Goal: Navigation & Orientation: Find specific page/section

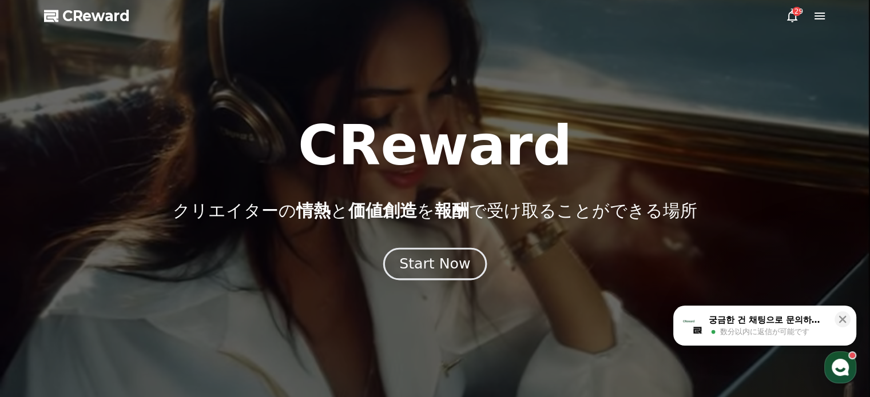
click at [442, 266] on div "Start Now" at bounding box center [434, 263] width 71 height 19
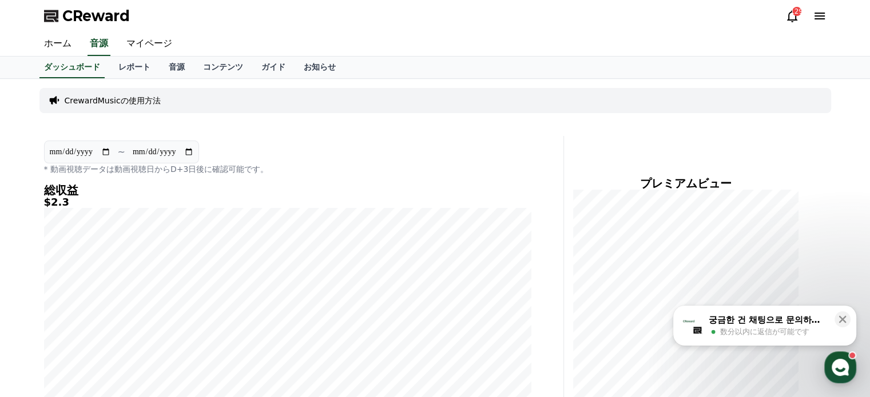
click at [106, 152] on input "**********" at bounding box center [80, 152] width 62 height 13
type input "**********"
click at [252, 72] on link "ガイド" at bounding box center [273, 68] width 42 height 22
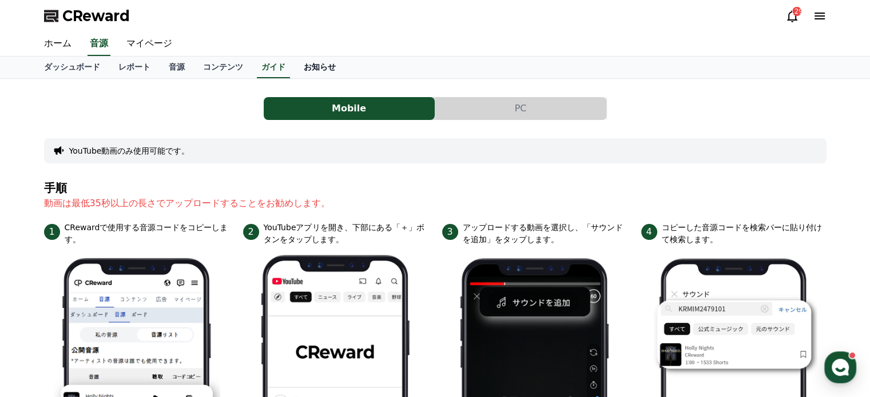
click at [294, 72] on link "お知らせ" at bounding box center [319, 68] width 50 height 22
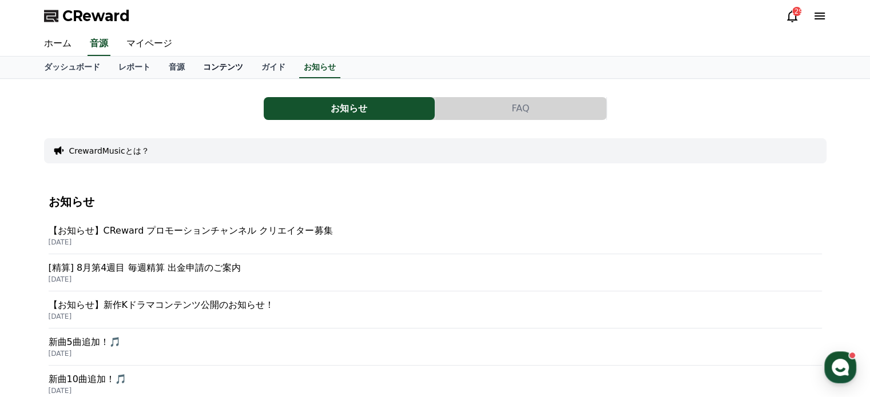
click at [196, 69] on link "コンテンツ" at bounding box center [223, 68] width 58 height 22
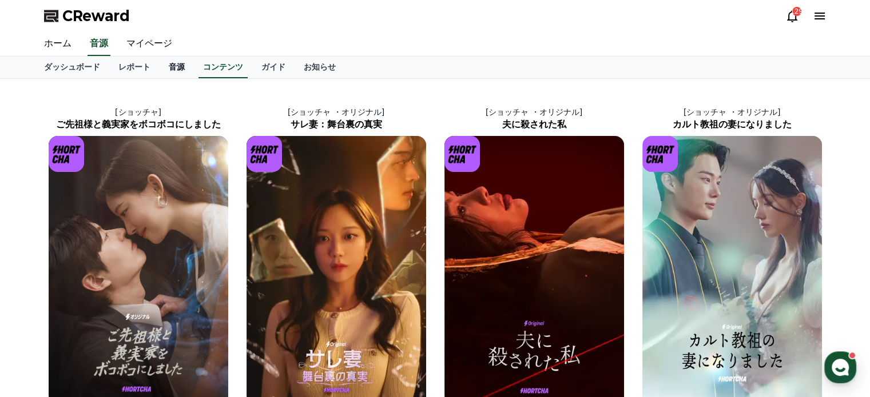
click at [160, 67] on link "音源" at bounding box center [177, 68] width 34 height 22
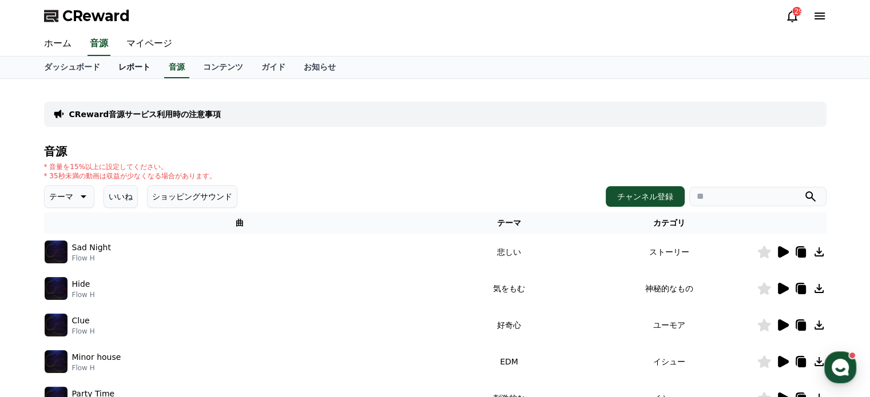
click at [109, 66] on link "レポート" at bounding box center [134, 68] width 50 height 22
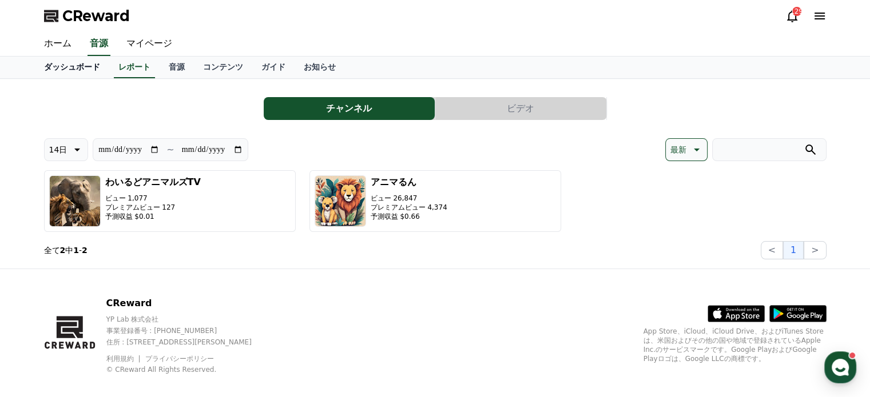
click at [60, 67] on link "ダッシュボード" at bounding box center [72, 68] width 74 height 22
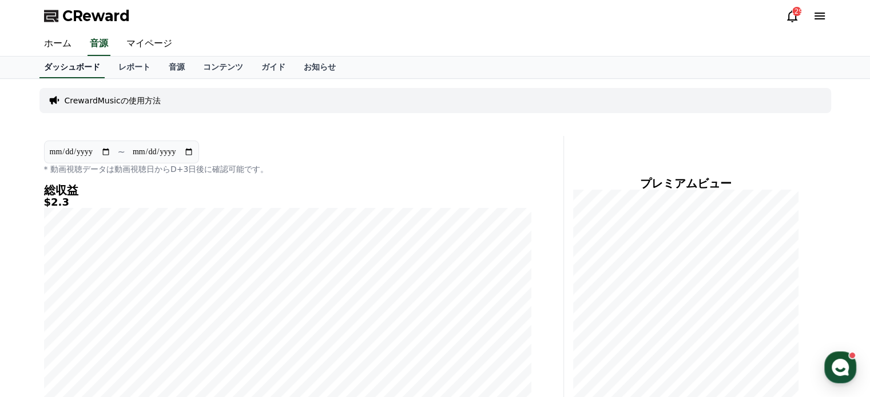
click at [57, 42] on link "ホーム" at bounding box center [58, 44] width 46 height 24
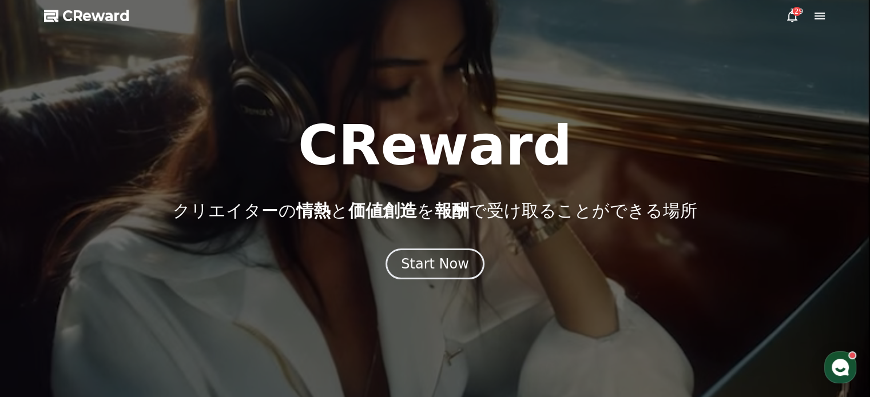
click at [815, 21] on icon at bounding box center [820, 16] width 14 height 14
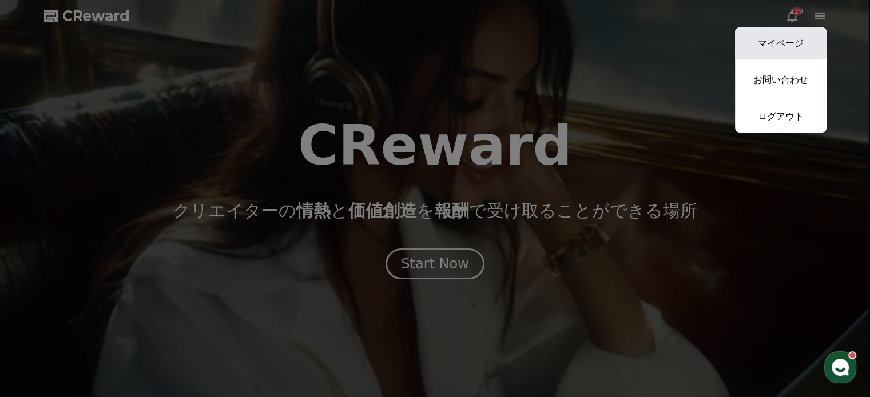
click at [791, 45] on link "マイページ" at bounding box center [780, 43] width 91 height 32
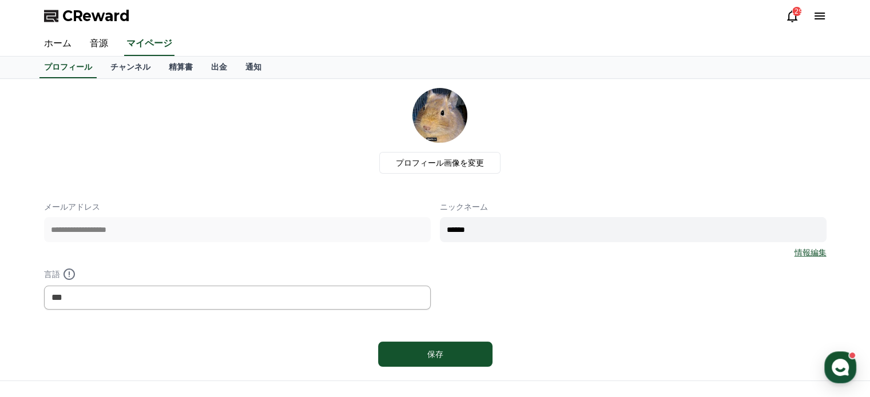
click at [819, 16] on icon at bounding box center [819, 16] width 10 height 7
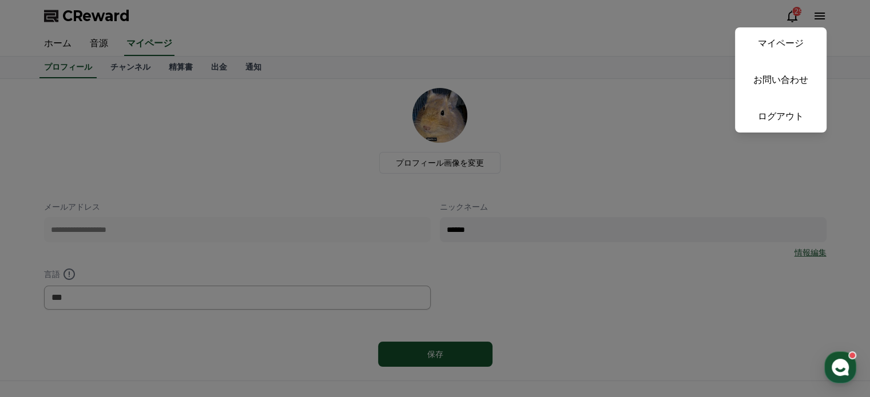
click at [794, 16] on button "close" at bounding box center [435, 198] width 870 height 397
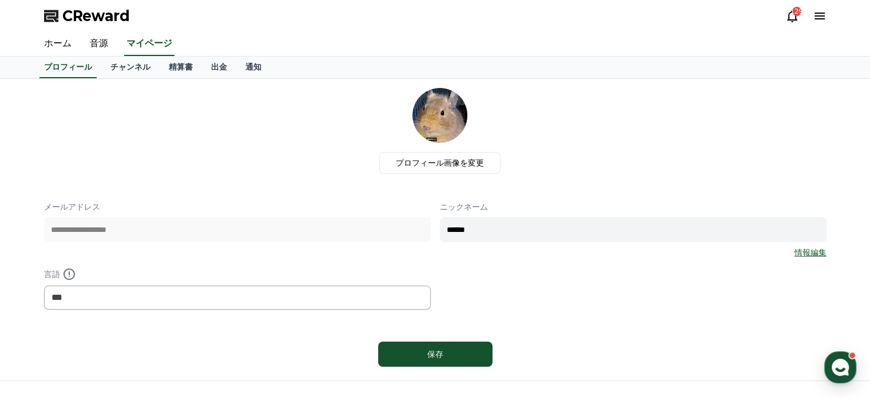
click at [794, 16] on icon at bounding box center [792, 16] width 14 height 14
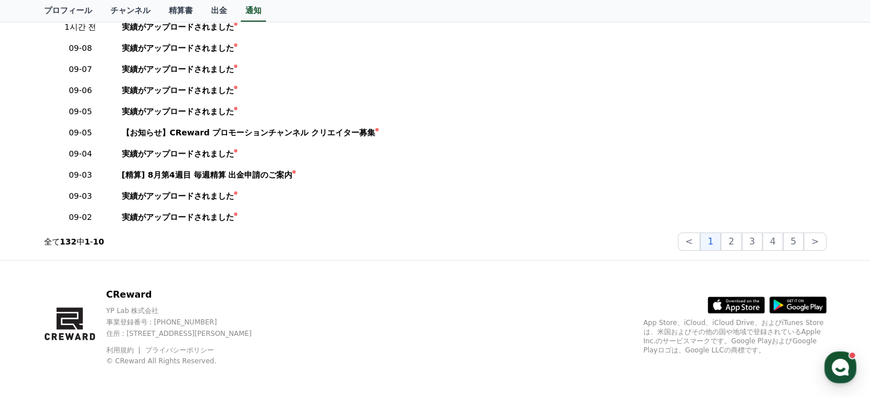
scroll to position [114, 0]
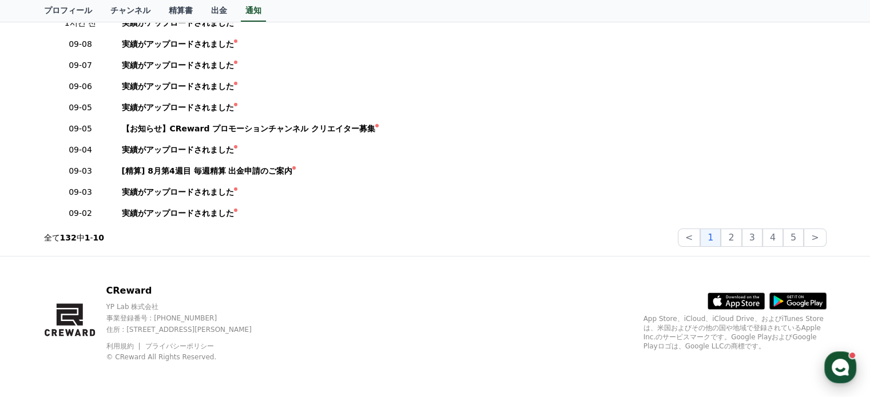
click at [839, 360] on icon "button" at bounding box center [840, 367] width 21 height 21
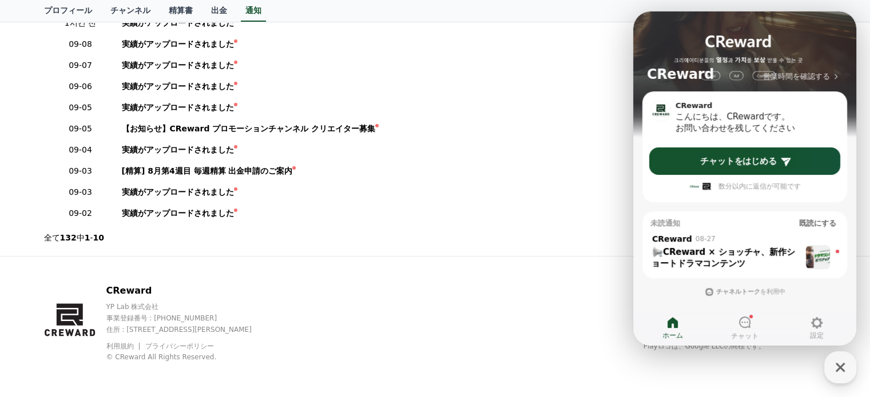
scroll to position [33, 0]
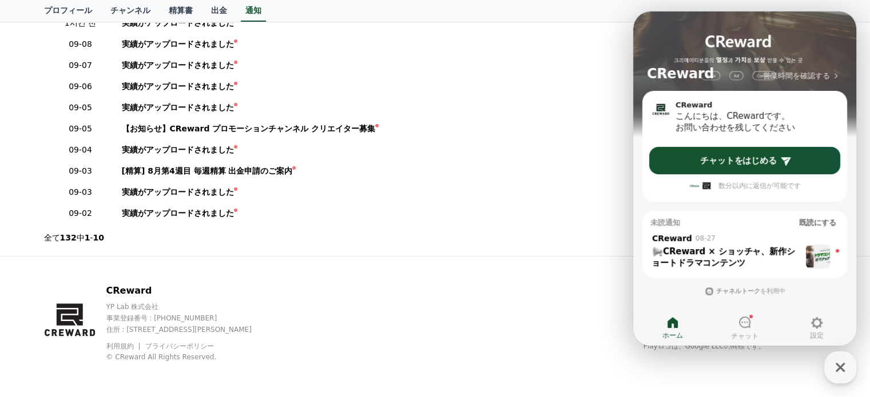
drag, startPoint x: 398, startPoint y: 223, endPoint x: 531, endPoint y: 276, distance: 142.7
click at [531, 276] on div "CReward YP Lab 株式会社 事業登録番号 : [PHONE_NUMBER] 住所 : [STREET_ADDRESS][PERSON_NAME] …" at bounding box center [435, 328] width 801 height 142
